Goal: Task Accomplishment & Management: Manage account settings

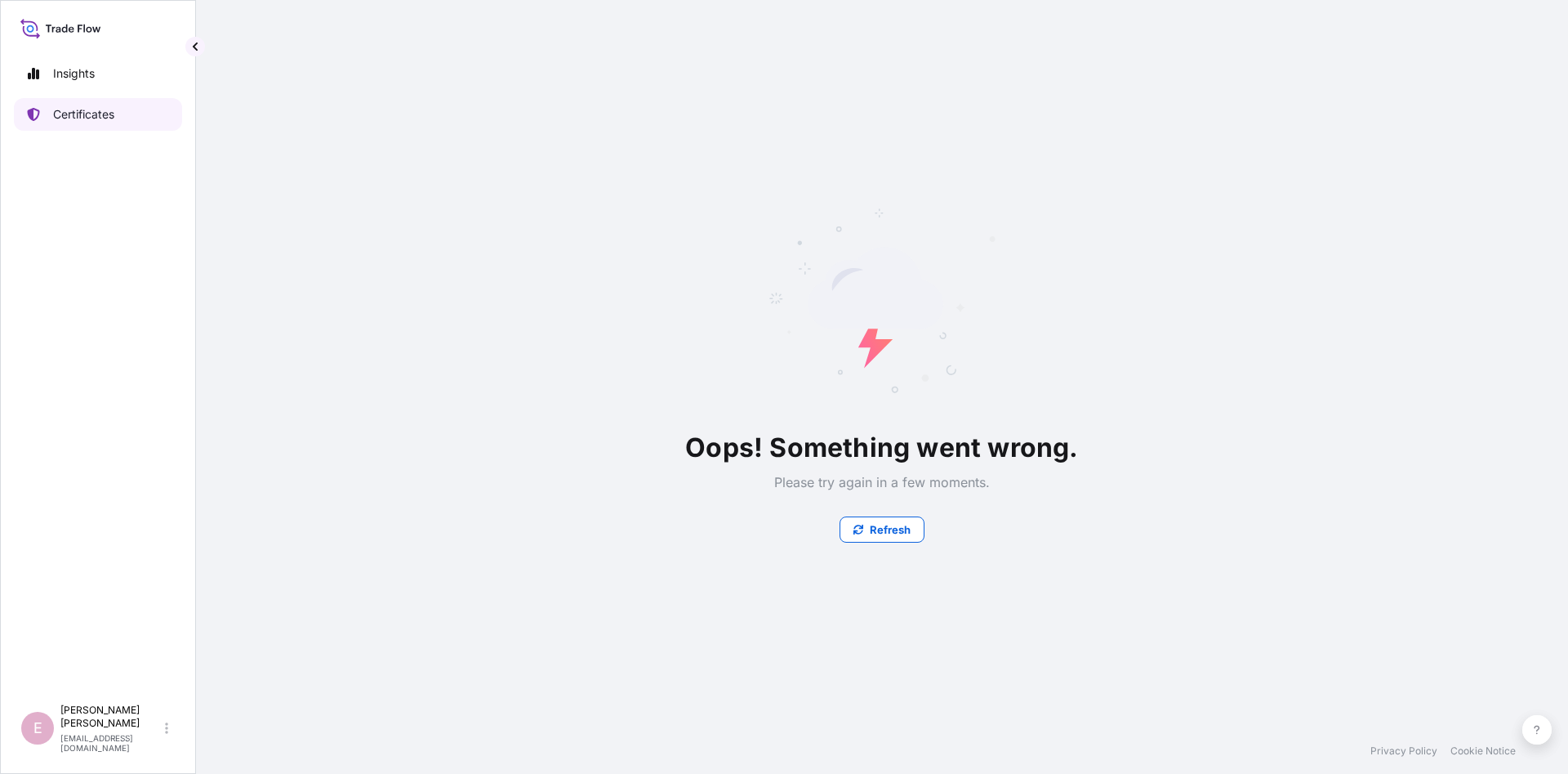
click at [86, 123] on link "Certificates" at bounding box center [98, 114] width 169 height 33
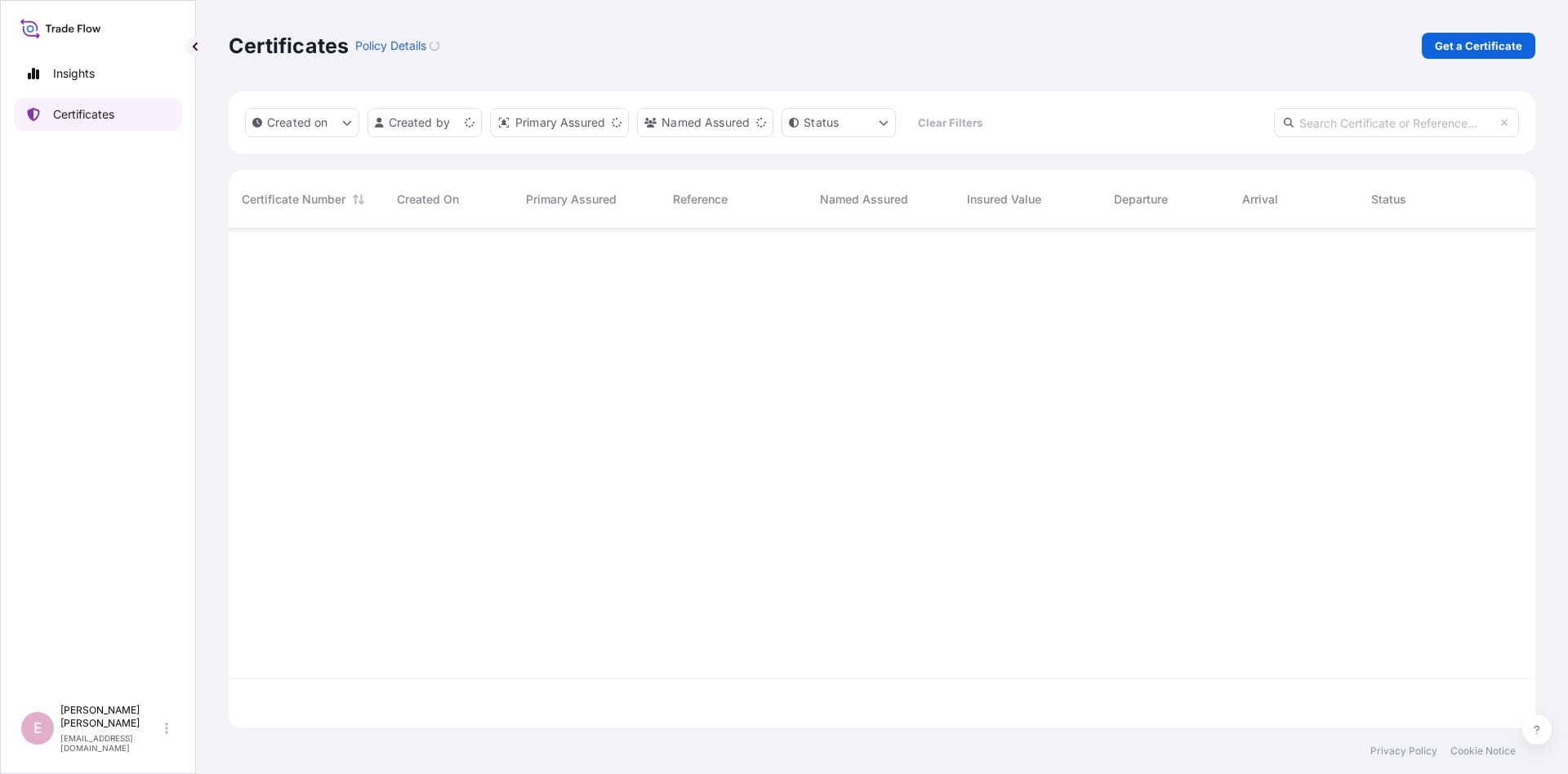
scroll to position [508, 1307]
click at [1353, 128] on input "text" at bounding box center [1397, 122] width 245 height 29
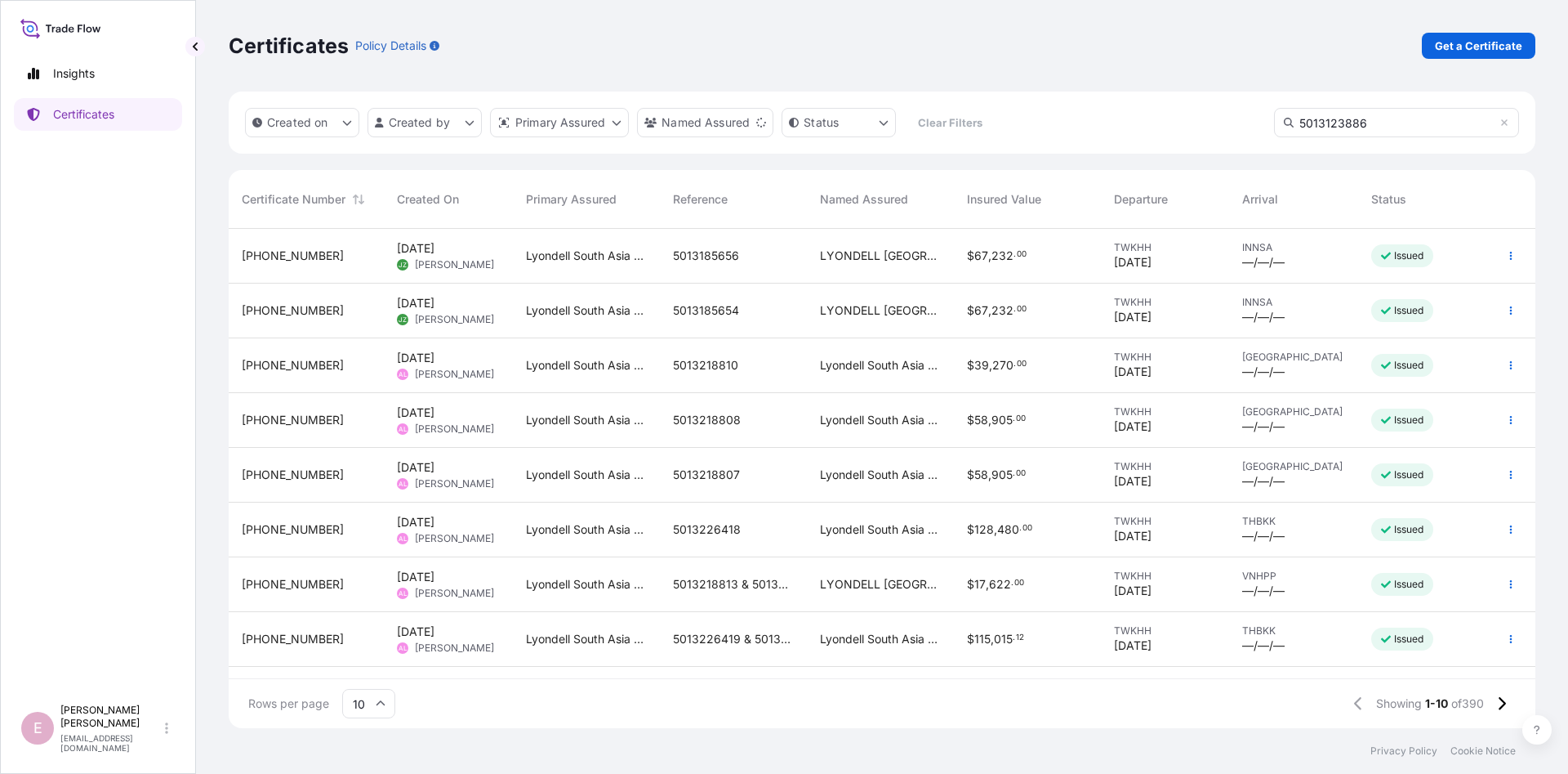
type input "5013123886"
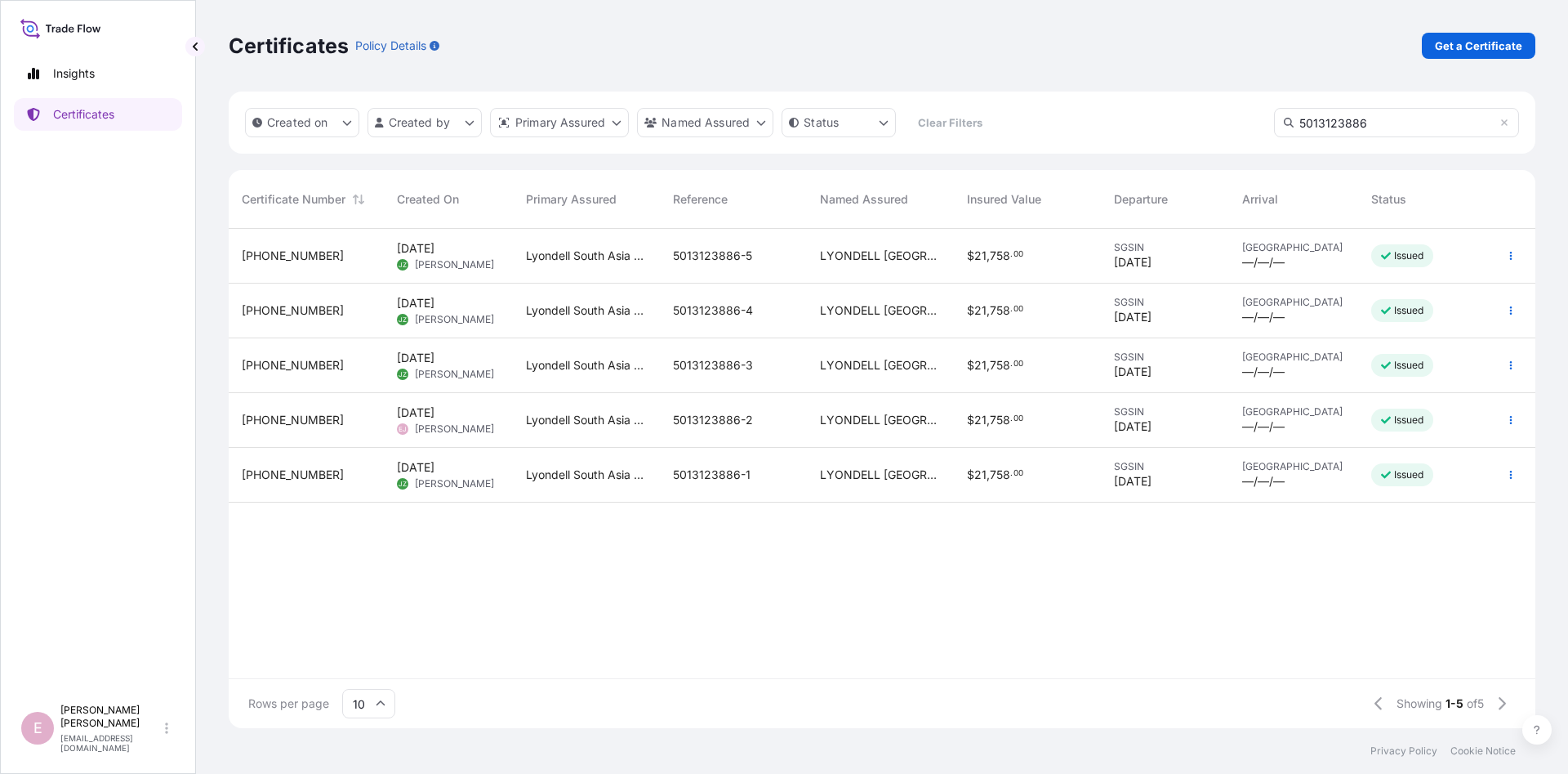
click at [280, 310] on span "[PHONE_NUMBER]" at bounding box center [293, 311] width 102 height 17
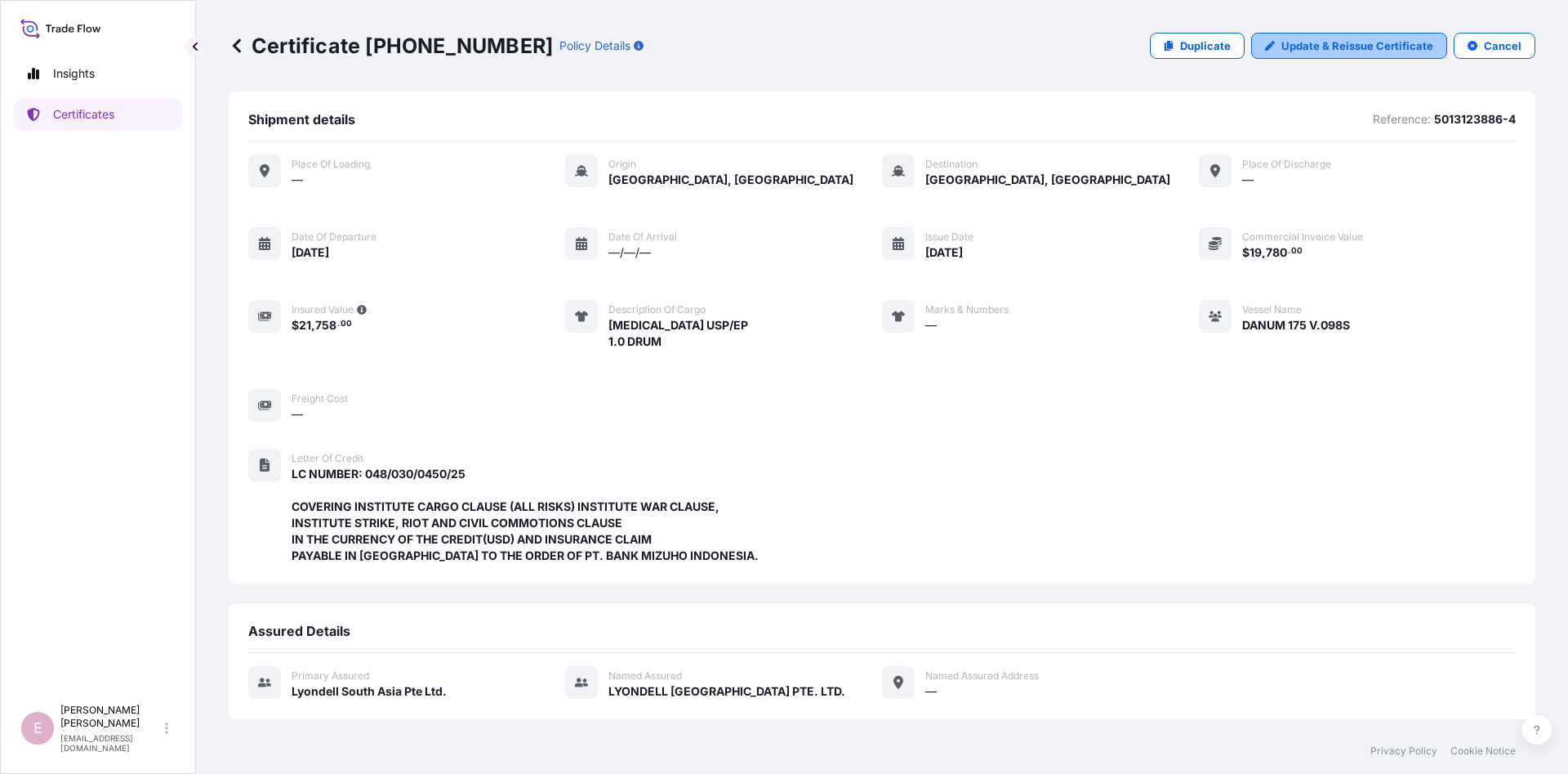
click at [1342, 49] on p "Update & Reissue Certificate" at bounding box center [1358, 46] width 152 height 17
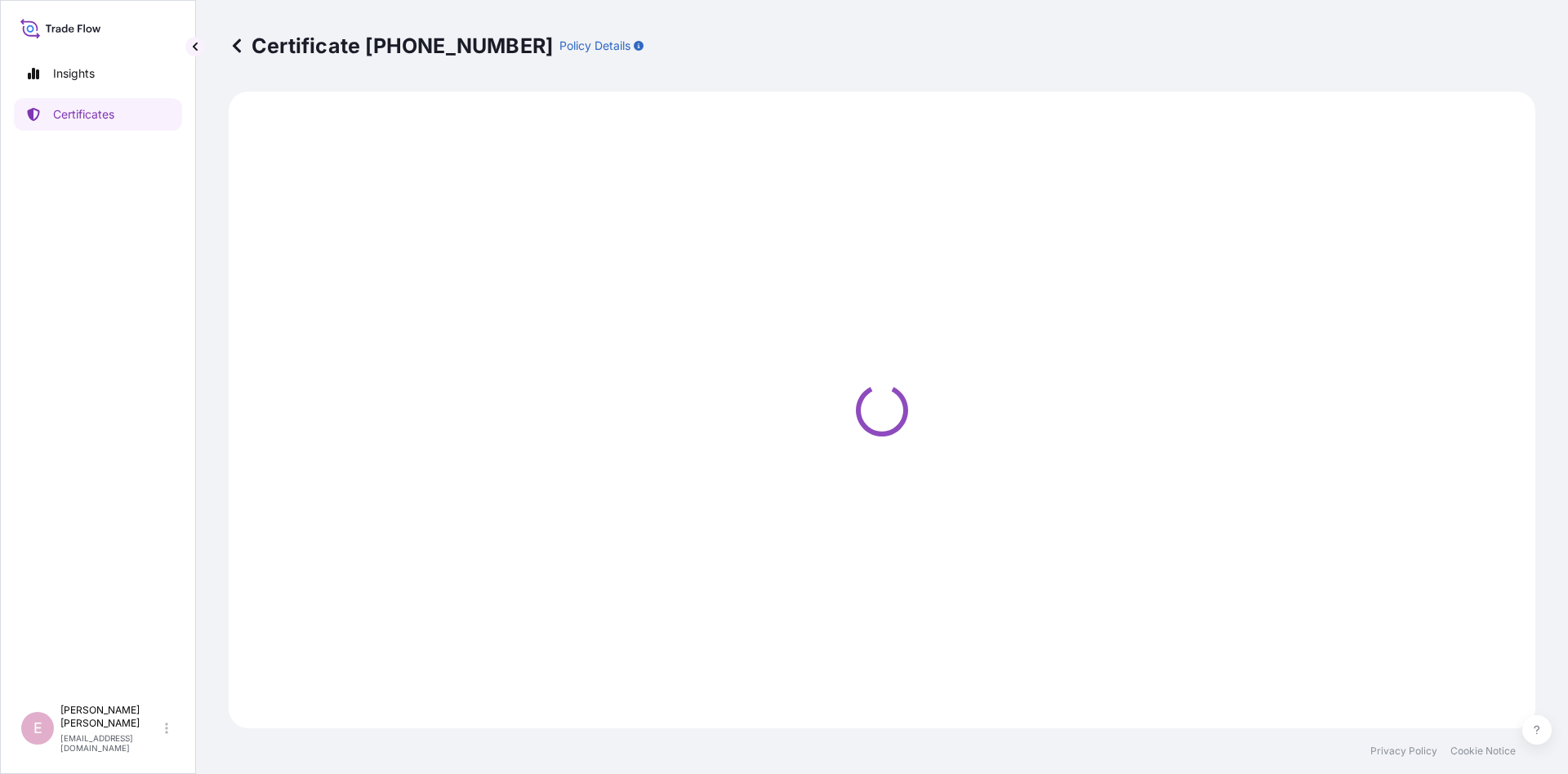
select select "Sea"
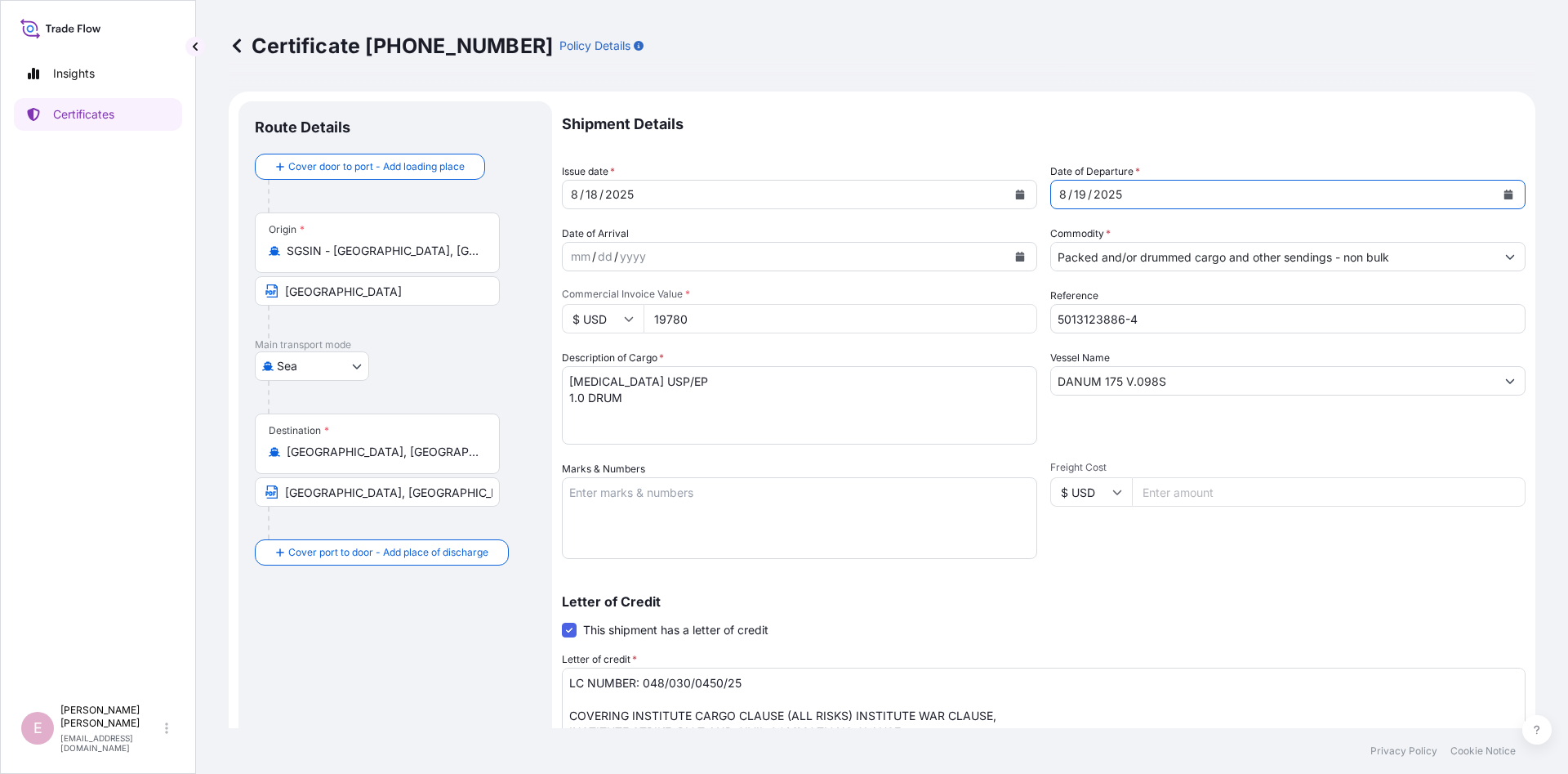
click at [1504, 195] on icon "Calendar" at bounding box center [1509, 195] width 10 height 10
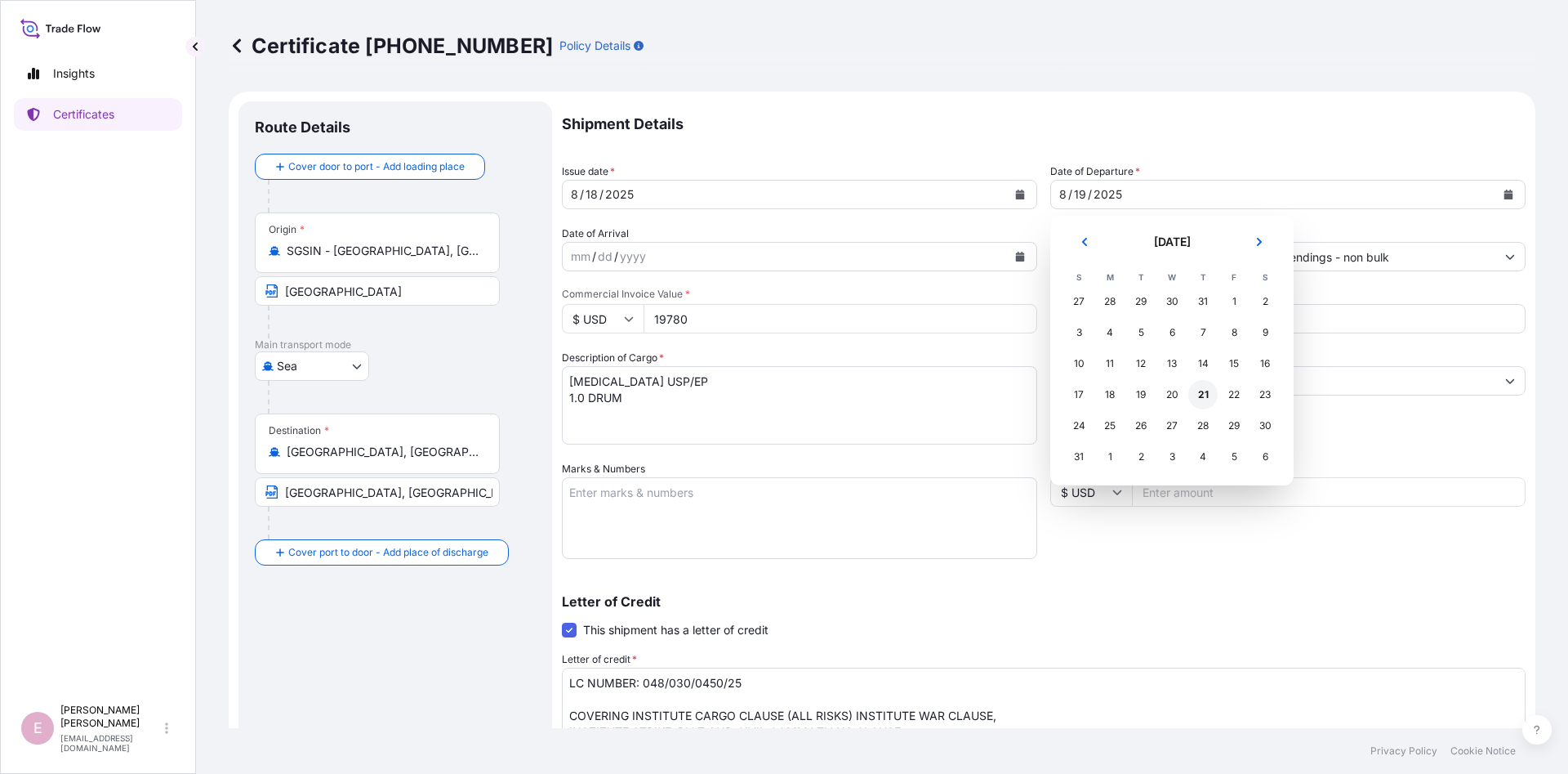
click at [1202, 395] on div "21" at bounding box center [1202, 394] width 29 height 29
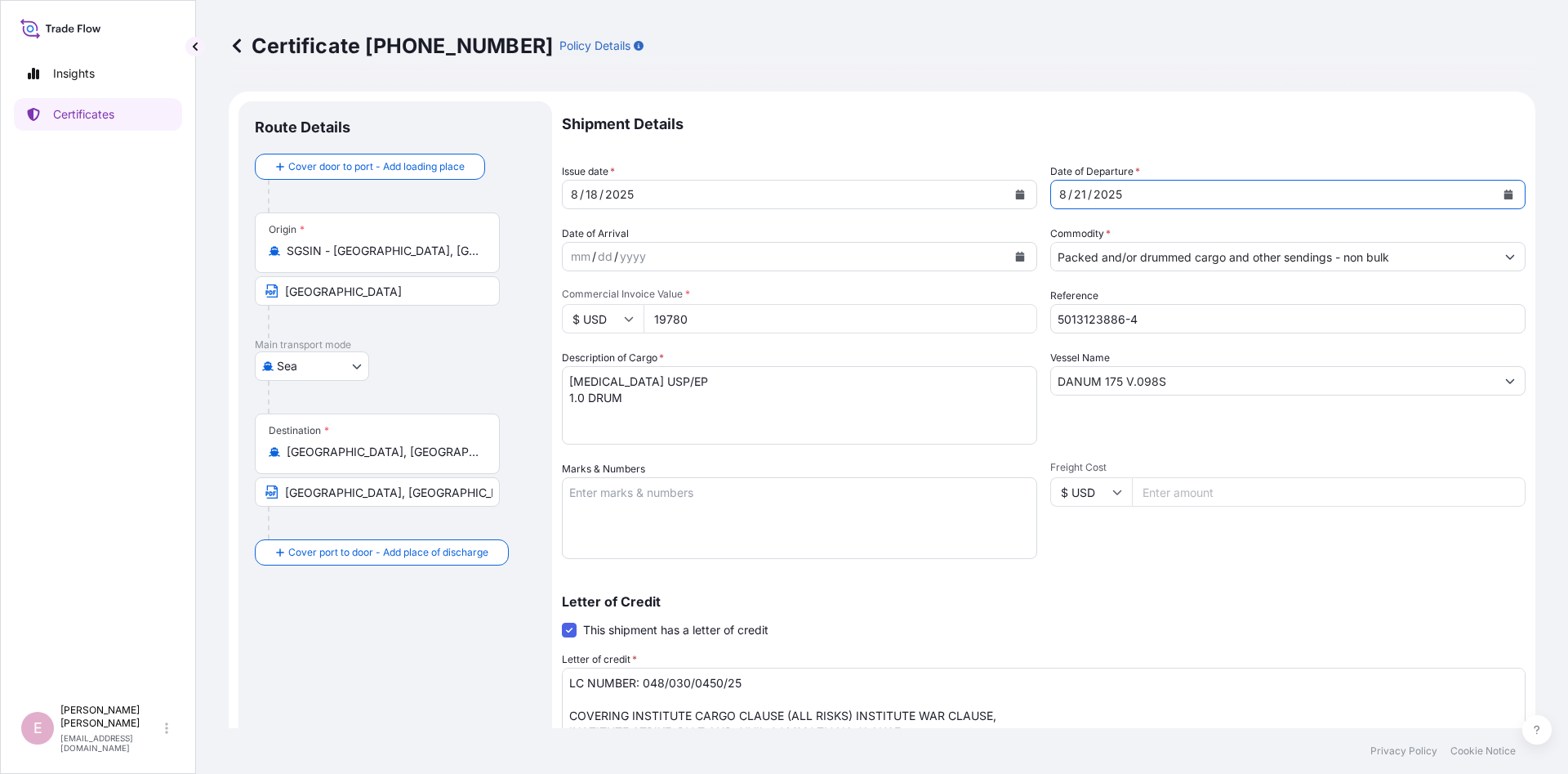
click at [1015, 192] on button "Calendar" at bounding box center [1020, 194] width 26 height 26
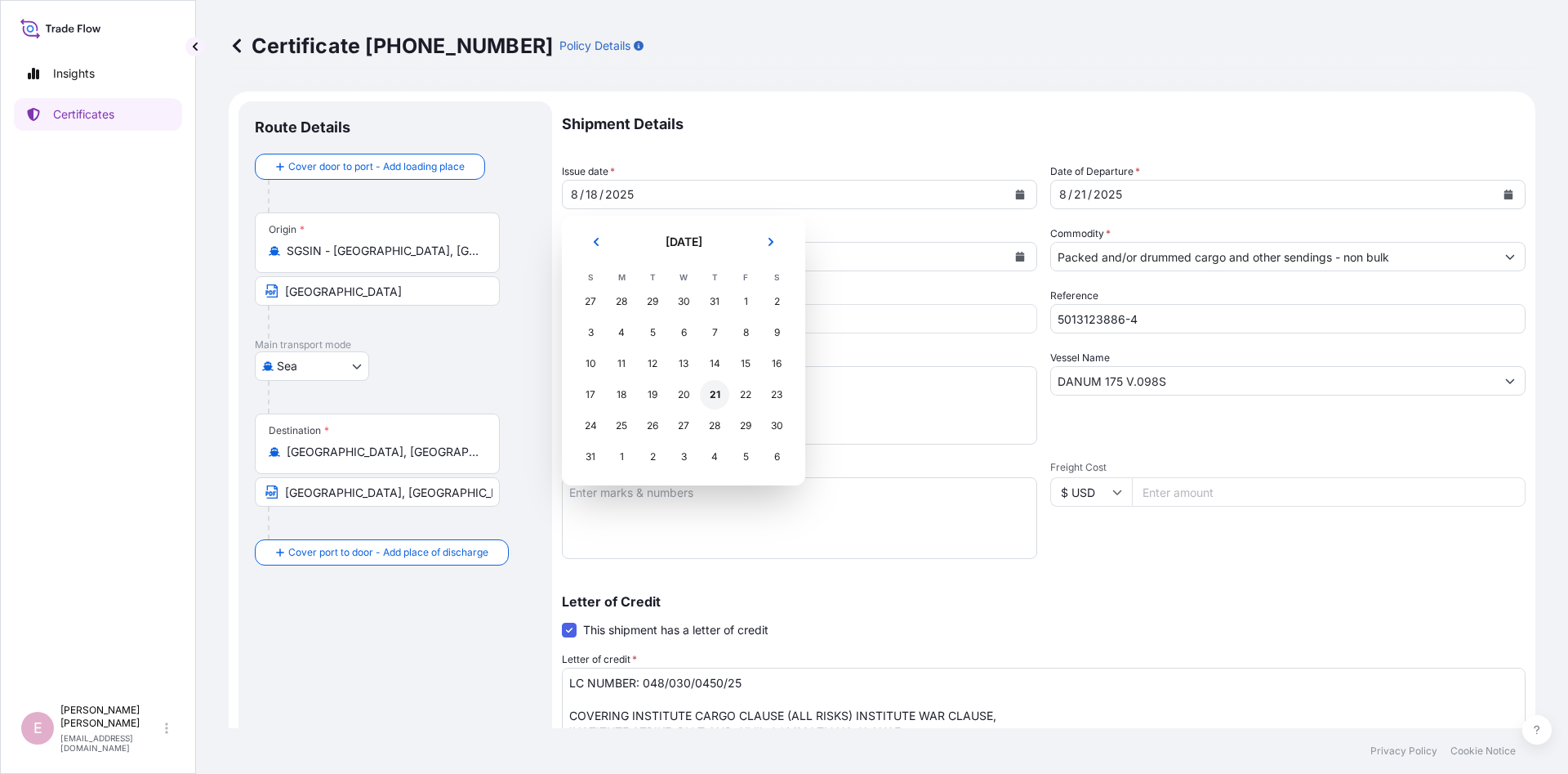
click at [713, 396] on div "21" at bounding box center [714, 394] width 29 height 29
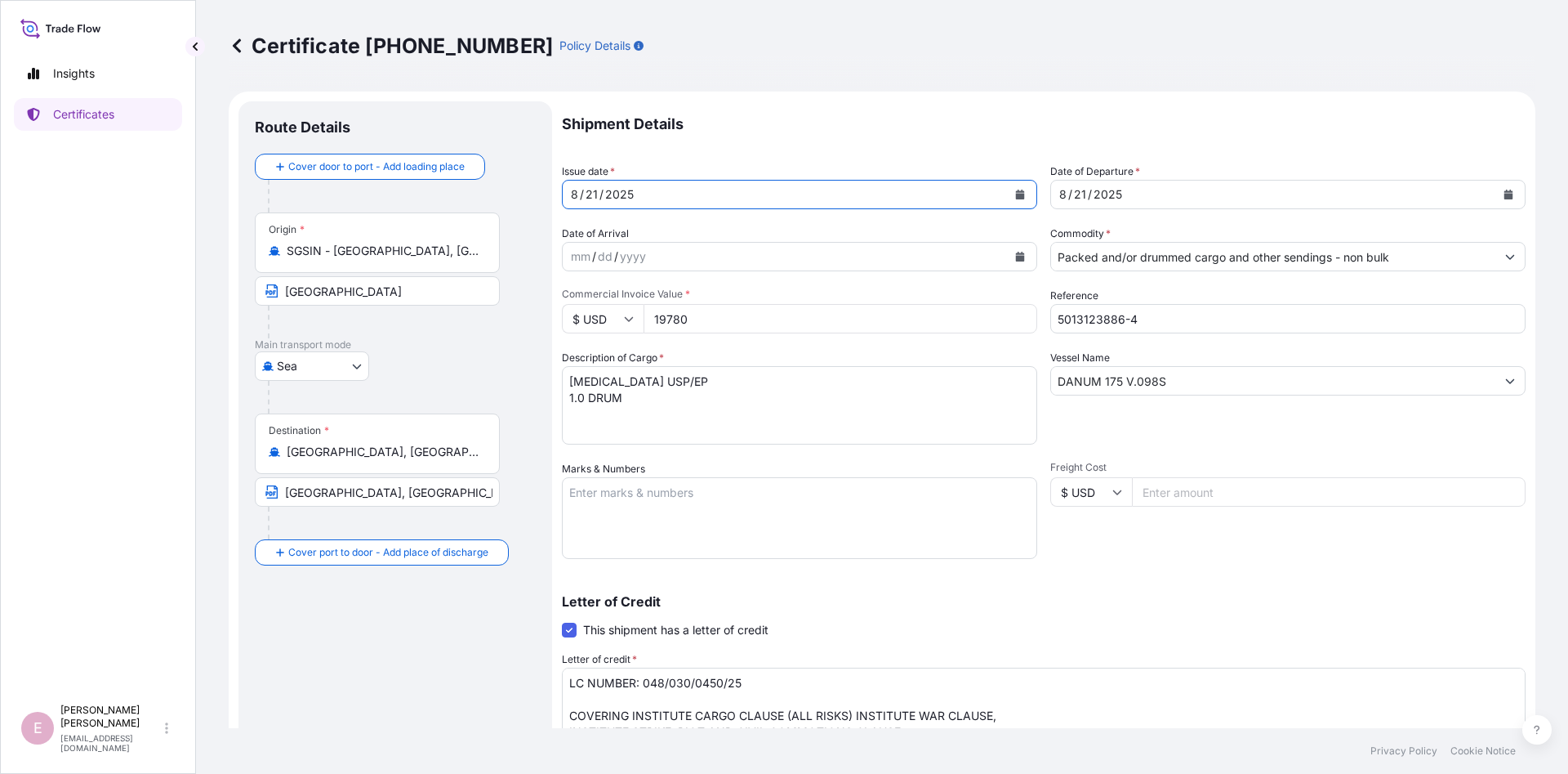
click at [1018, 199] on button "Calendar" at bounding box center [1020, 194] width 26 height 26
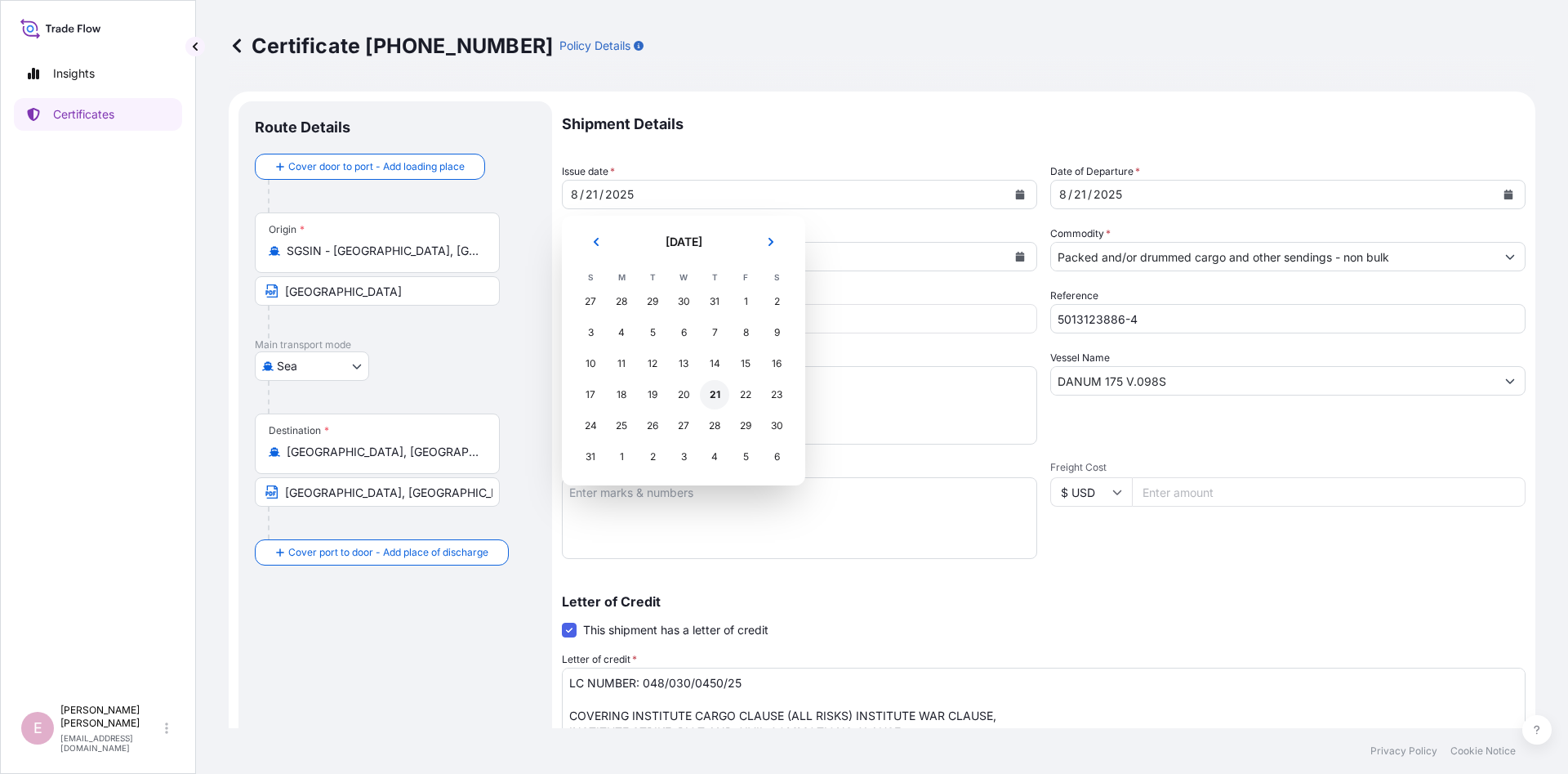
click at [711, 397] on div "21" at bounding box center [714, 394] width 29 height 29
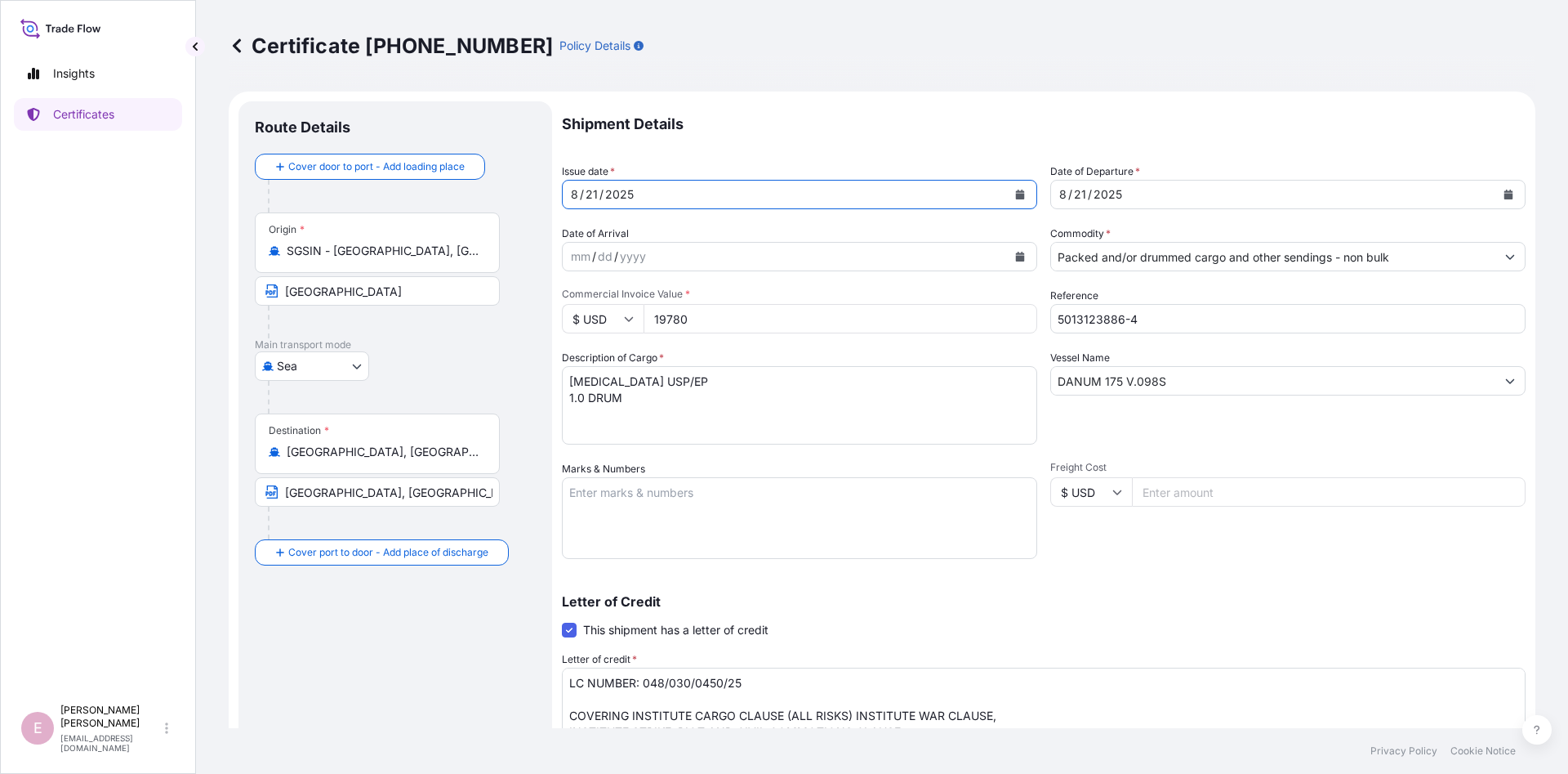
scroll to position [260, 0]
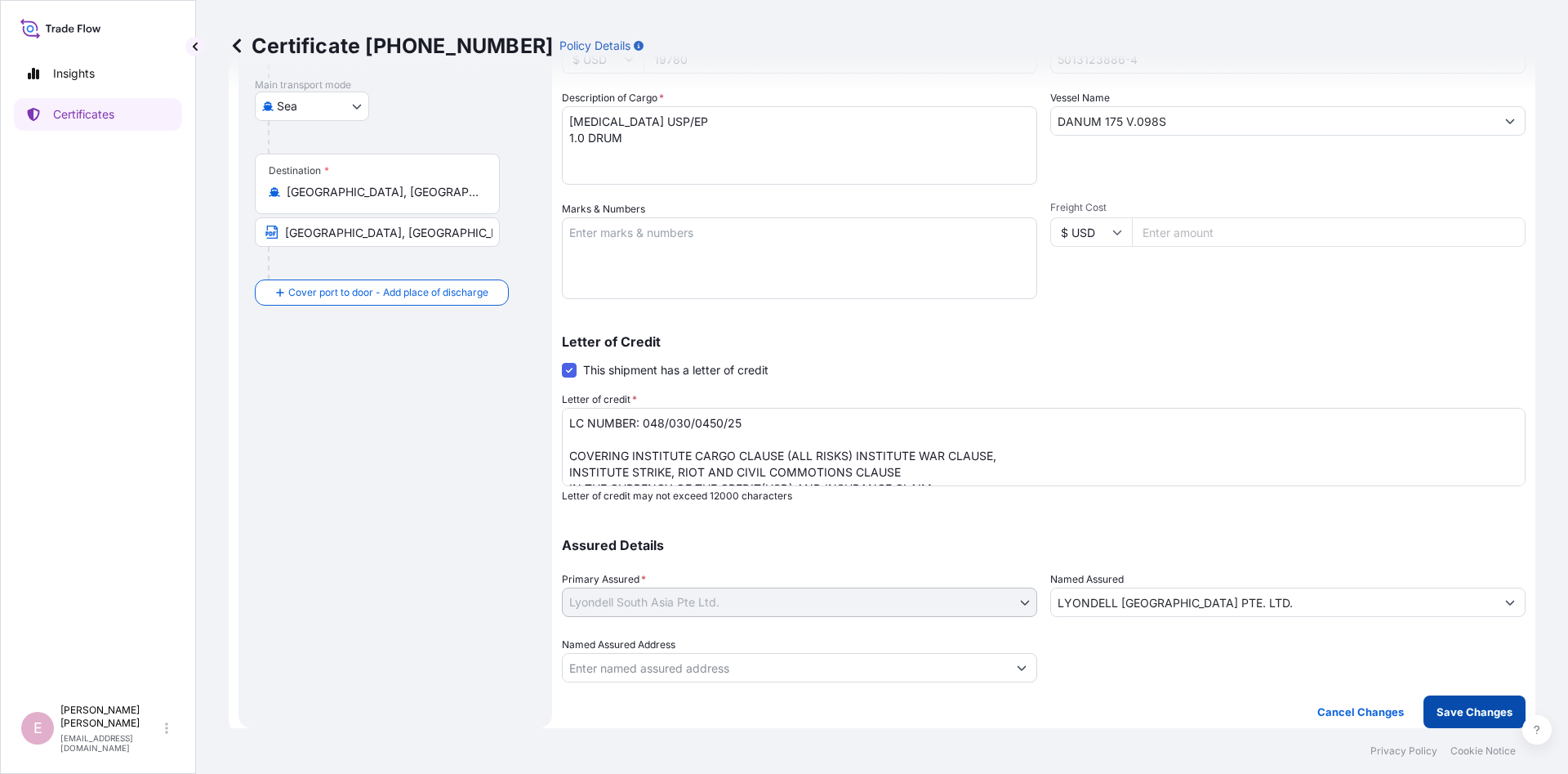
click at [1459, 710] on p "Save Changes" at bounding box center [1475, 712] width 76 height 17
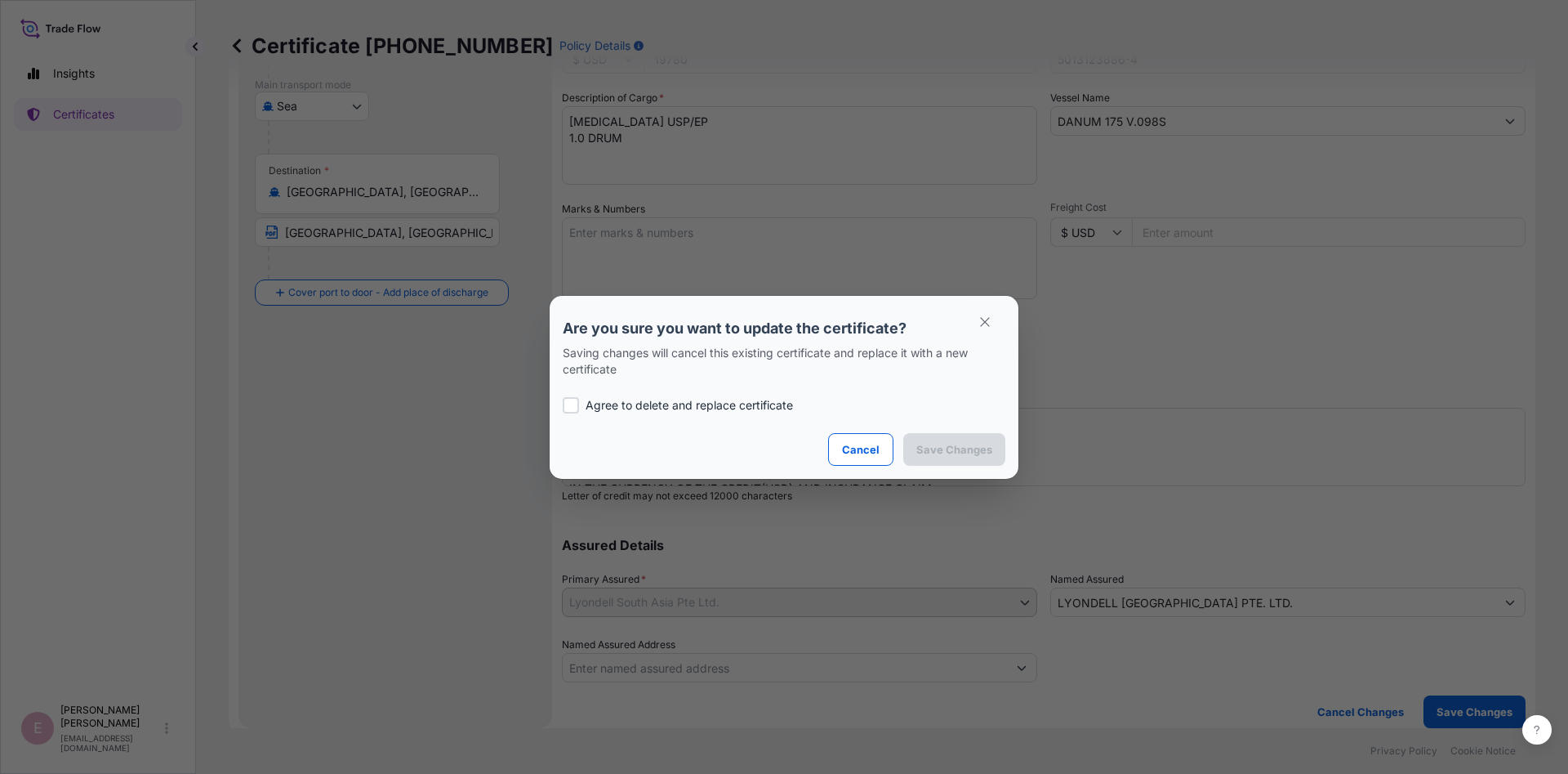
click at [661, 399] on p "Agree to delete and replace certificate" at bounding box center [689, 406] width 208 height 17
checkbox input "true"
click at [950, 458] on button "Save Changes" at bounding box center [954, 449] width 102 height 33
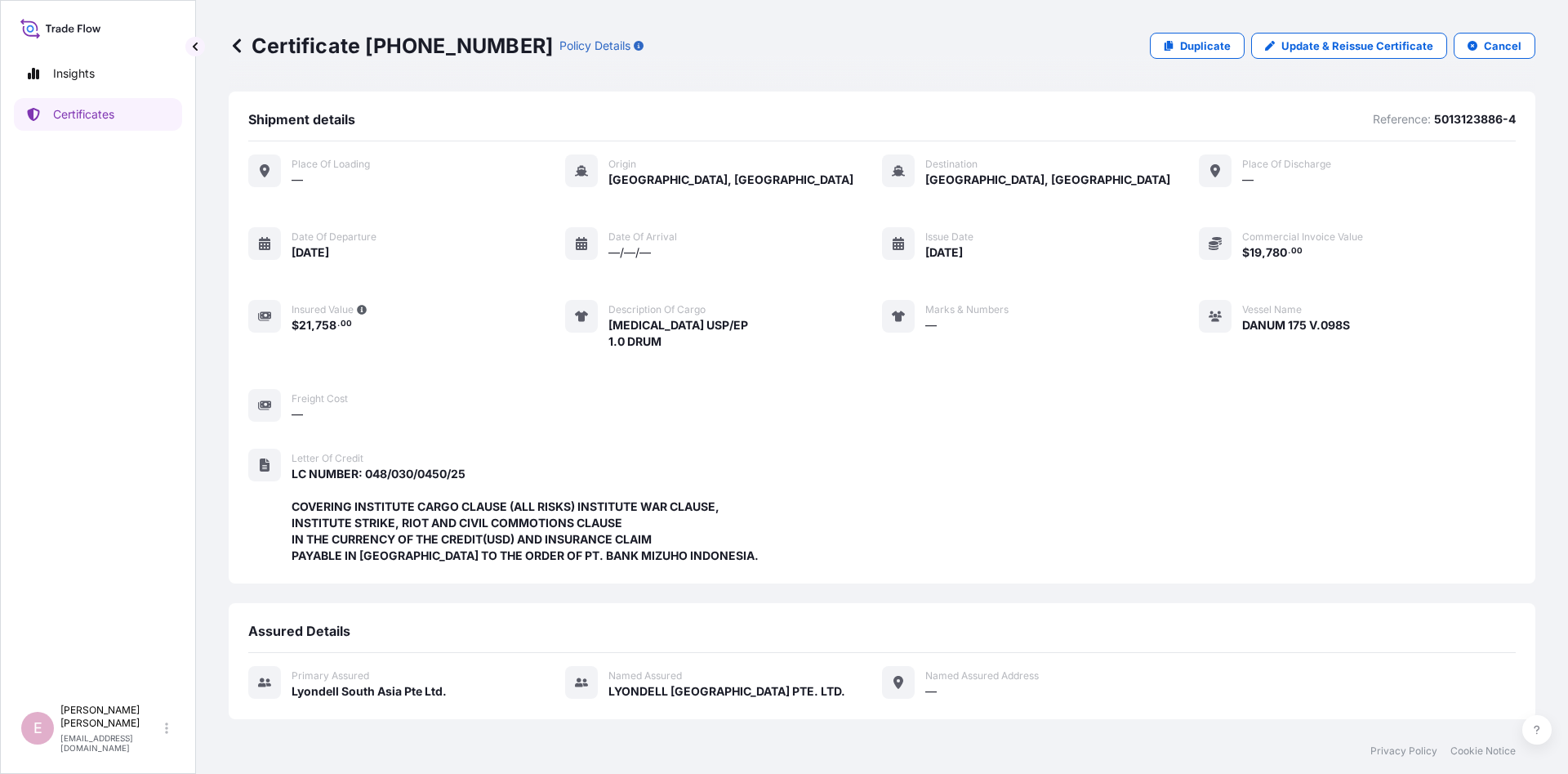
scroll to position [331, 0]
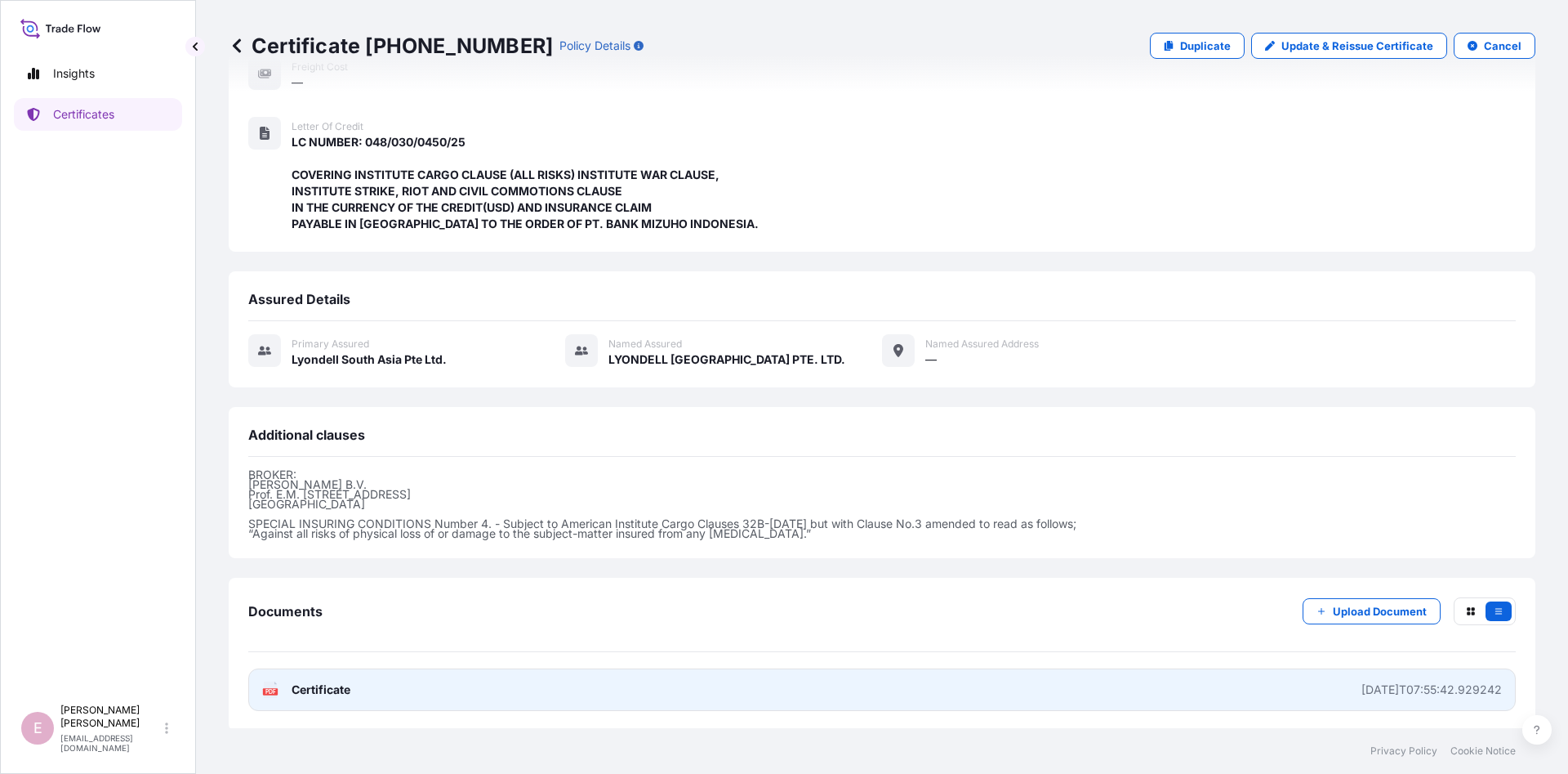
click at [318, 685] on span "Certificate" at bounding box center [320, 690] width 58 height 17
